Goal: Information Seeking & Learning: Learn about a topic

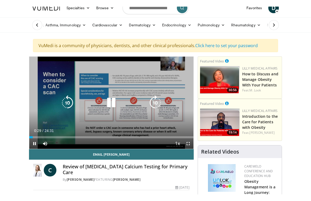
scroll to position [6, 0]
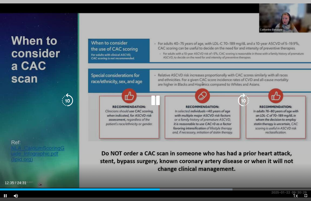
click at [160, 100] on icon "Video Player" at bounding box center [155, 100] width 15 height 15
click at [308, 187] on span "Video Player" at bounding box center [305, 195] width 11 height 11
click at [163, 187] on div "Progress Bar" at bounding box center [91, 189] width 182 height 2
click at [197, 187] on div "Progress Bar" at bounding box center [205, 189] width 85 height 2
click at [172, 187] on div "Loaded : 89.05%" at bounding box center [155, 187] width 311 height 5
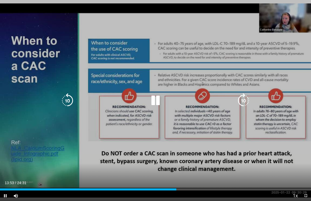
click at [216, 187] on div "Loaded : 56.42%" at bounding box center [155, 189] width 311 height 2
click at [157, 103] on icon "Video Player" at bounding box center [155, 100] width 15 height 15
click at [153, 94] on icon "Video Player" at bounding box center [155, 100] width 15 height 15
